Goal: Task Accomplishment & Management: Use online tool/utility

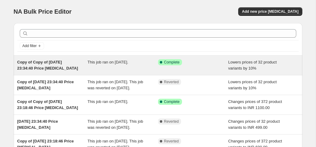
click at [147, 66] on div "This job ran on [DATE]." at bounding box center [122, 65] width 70 height 12
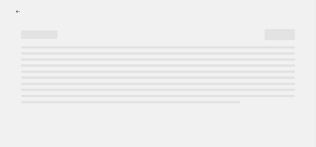
select select "percentage"
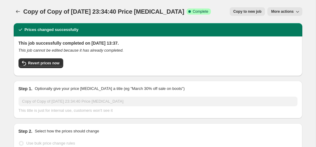
click at [275, 8] on button "More actions" at bounding box center [284, 11] width 35 height 9
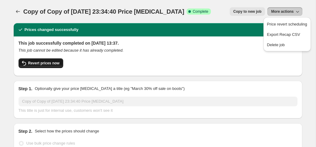
click at [51, 62] on span "Revert prices now" at bounding box center [43, 63] width 31 height 5
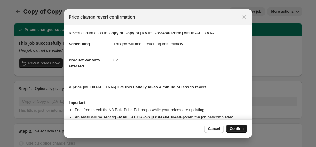
click at [233, 128] on span "Confirm" at bounding box center [237, 128] width 14 height 5
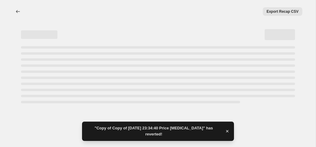
select select "percentage"
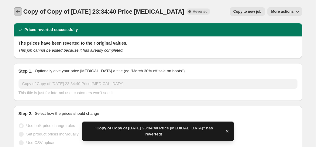
click at [18, 8] on button "Price change jobs" at bounding box center [18, 11] width 9 height 9
